Goal: Register for event/course

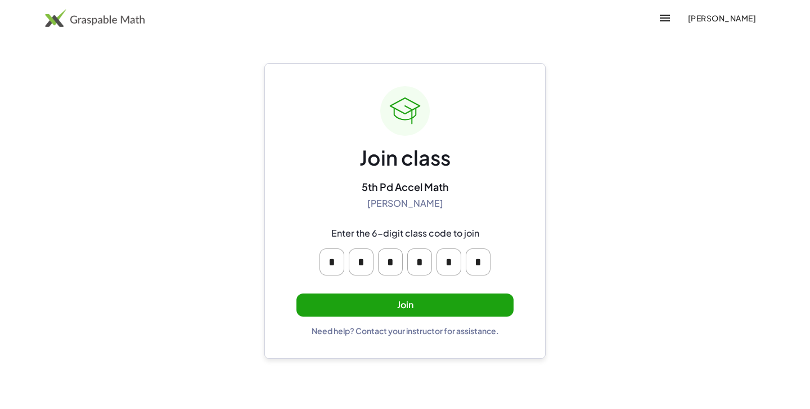
click at [432, 314] on button "Join" at bounding box center [405, 304] width 217 height 23
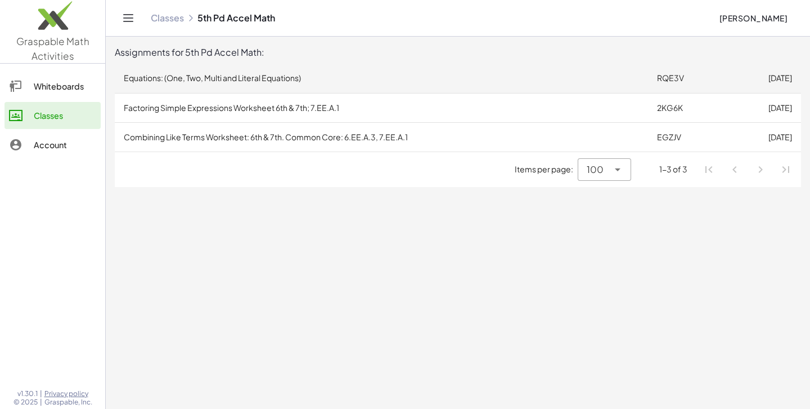
click at [580, 73] on td "Equations: (One, Two, Multi and Literal Equations)" at bounding box center [382, 78] width 534 height 29
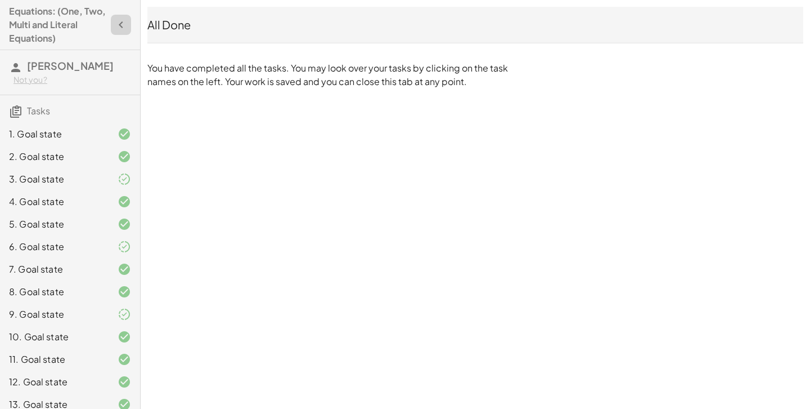
click at [113, 18] on button "button" at bounding box center [121, 25] width 20 height 20
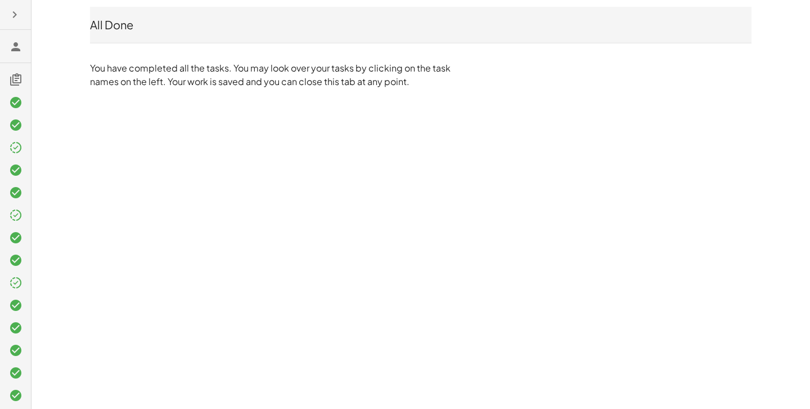
click at [16, 74] on icon at bounding box center [16, 80] width 14 height 14
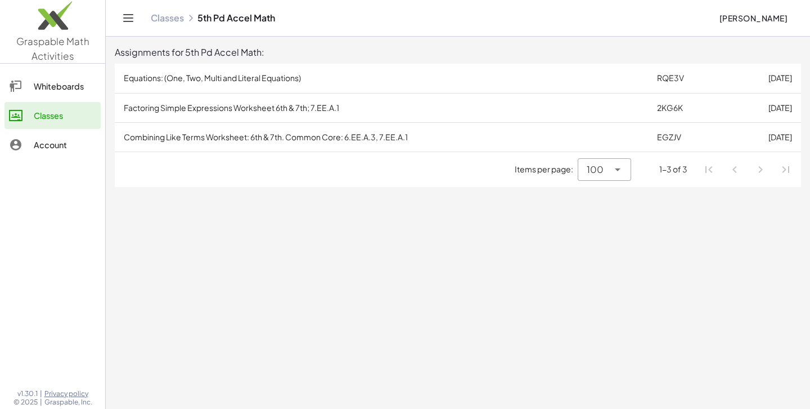
click at [616, 168] on icon at bounding box center [618, 170] width 14 height 14
click at [612, 253] on div "All" at bounding box center [605, 253] width 35 height 14
type input "**"
